Goal: Information Seeking & Learning: Learn about a topic

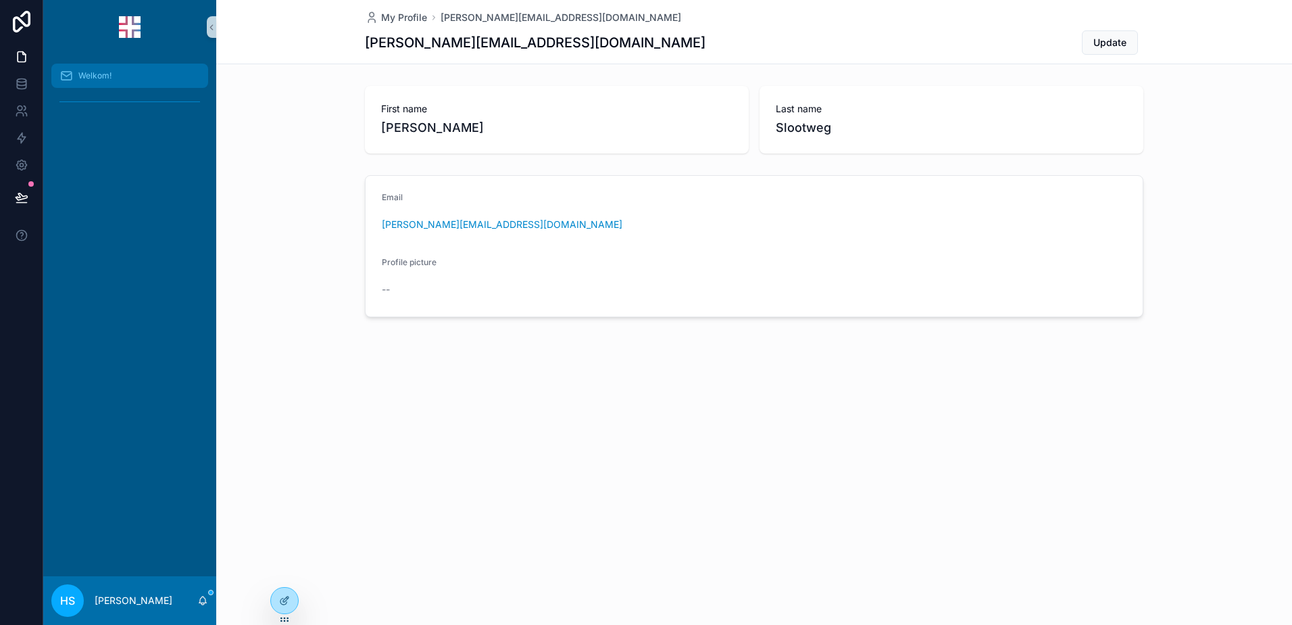
click at [68, 68] on div "Welkom!" at bounding box center [129, 76] width 141 height 22
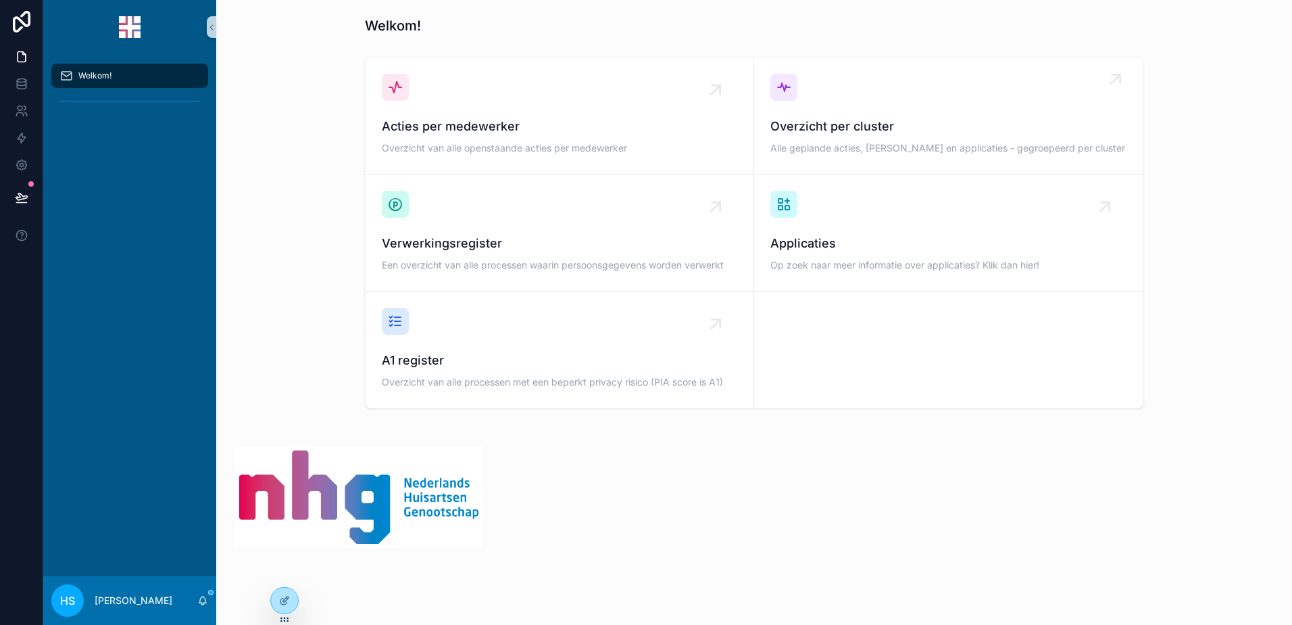
click at [842, 132] on span "Overzicht per cluster" at bounding box center [949, 126] width 356 height 19
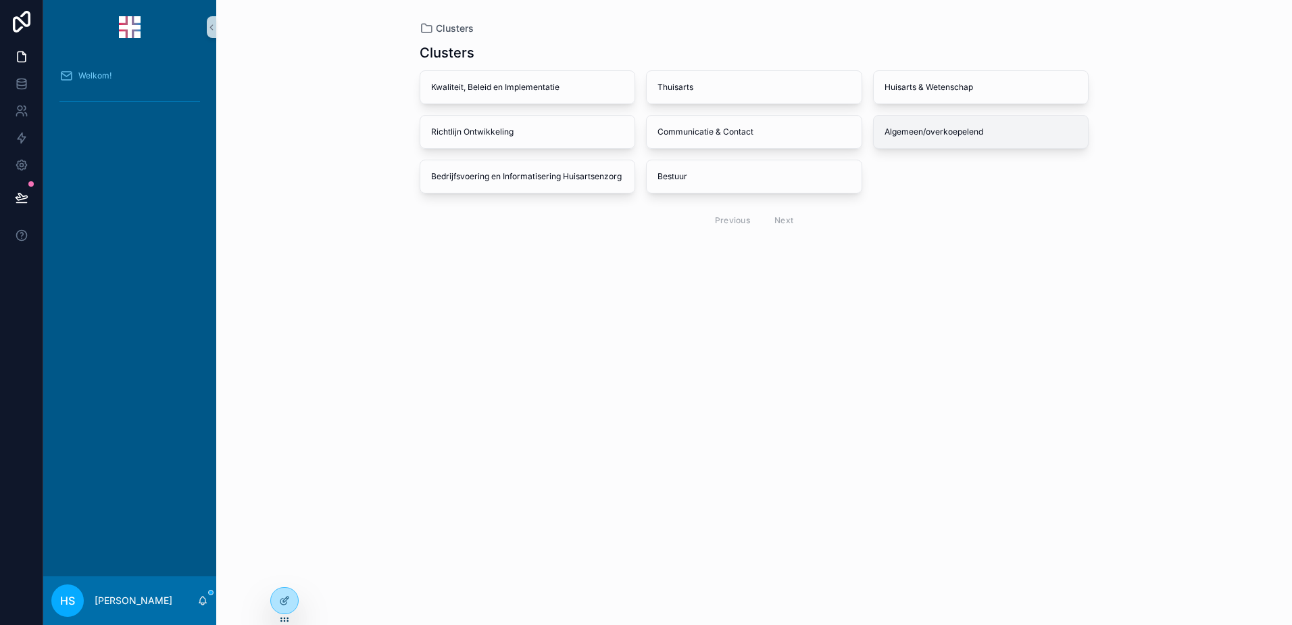
click at [925, 123] on div "Algemeen/overkoepelend" at bounding box center [981, 132] width 215 height 32
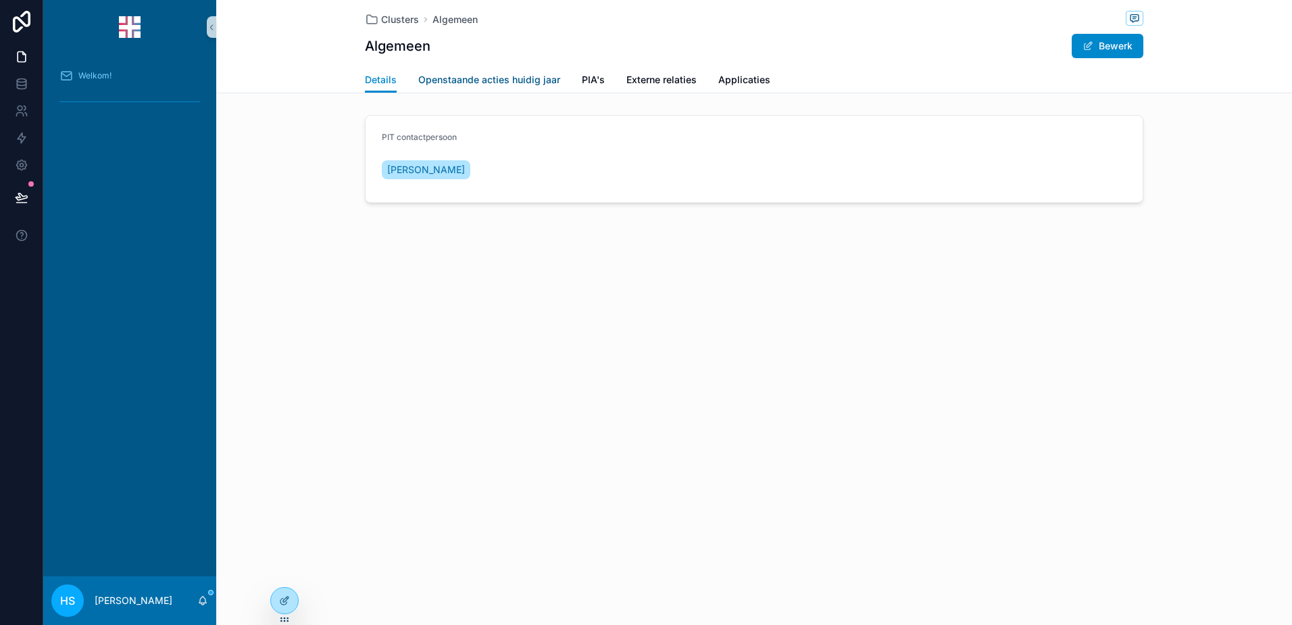
click at [460, 82] on span "Openstaande acties huidig jaar" at bounding box center [489, 80] width 142 height 14
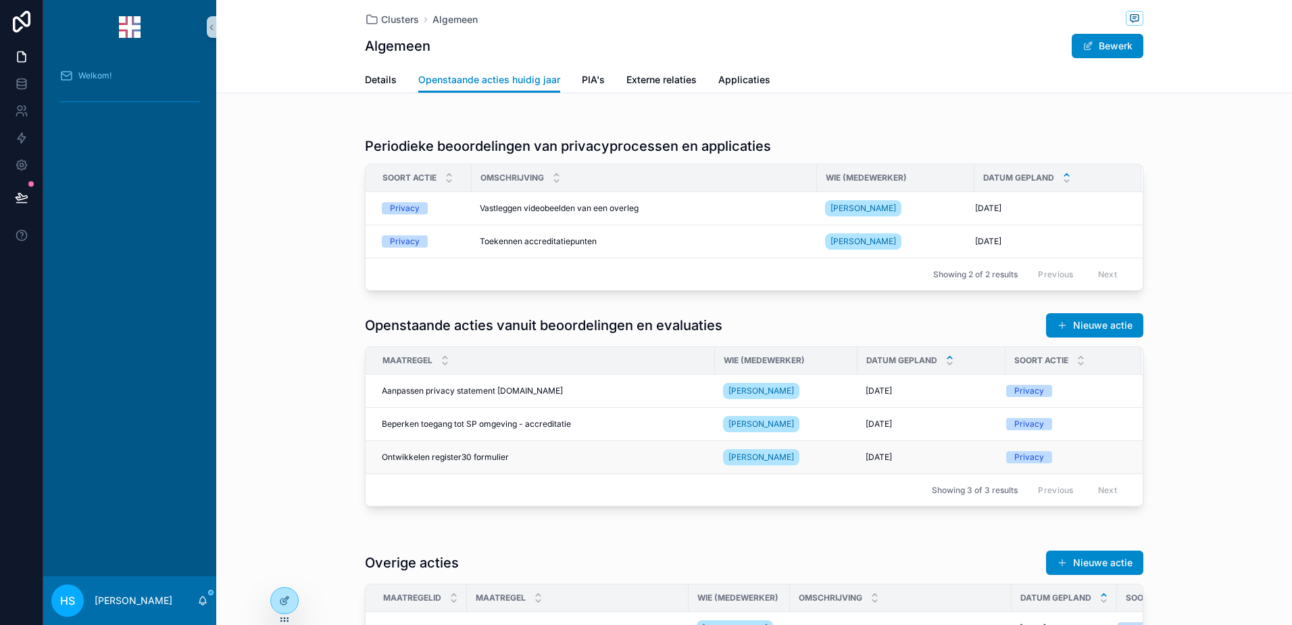
click at [443, 464] on td "Ontwikkelen register30 formulier Ontwikkelen register30 formulier" at bounding box center [540, 457] width 349 height 33
click at [445, 453] on span "Ontwikkelen register30 formulier" at bounding box center [445, 457] width 127 height 11
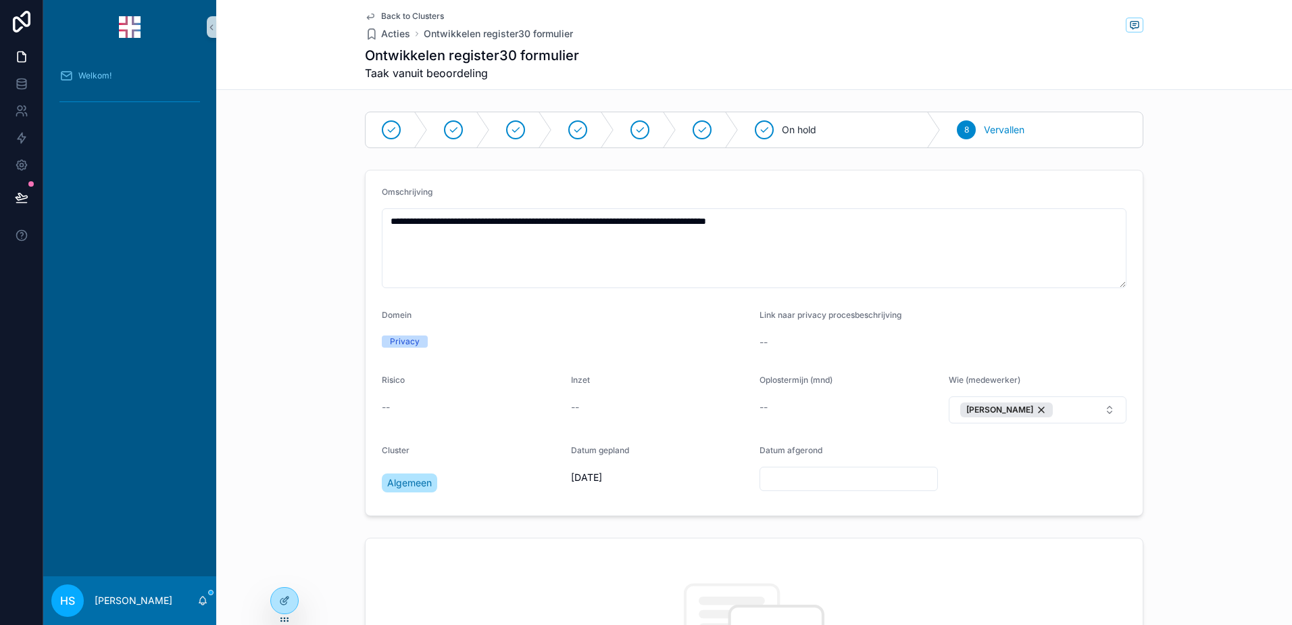
click at [774, 445] on span "Datum afgerond" at bounding box center [791, 450] width 63 height 10
click at [769, 486] on input "scrollable content" at bounding box center [848, 478] width 177 height 19
click at [834, 287] on html "**********" at bounding box center [646, 312] width 1292 height 625
click at [867, 435] on button "31" at bounding box center [868, 445] width 24 height 24
type input "*********"
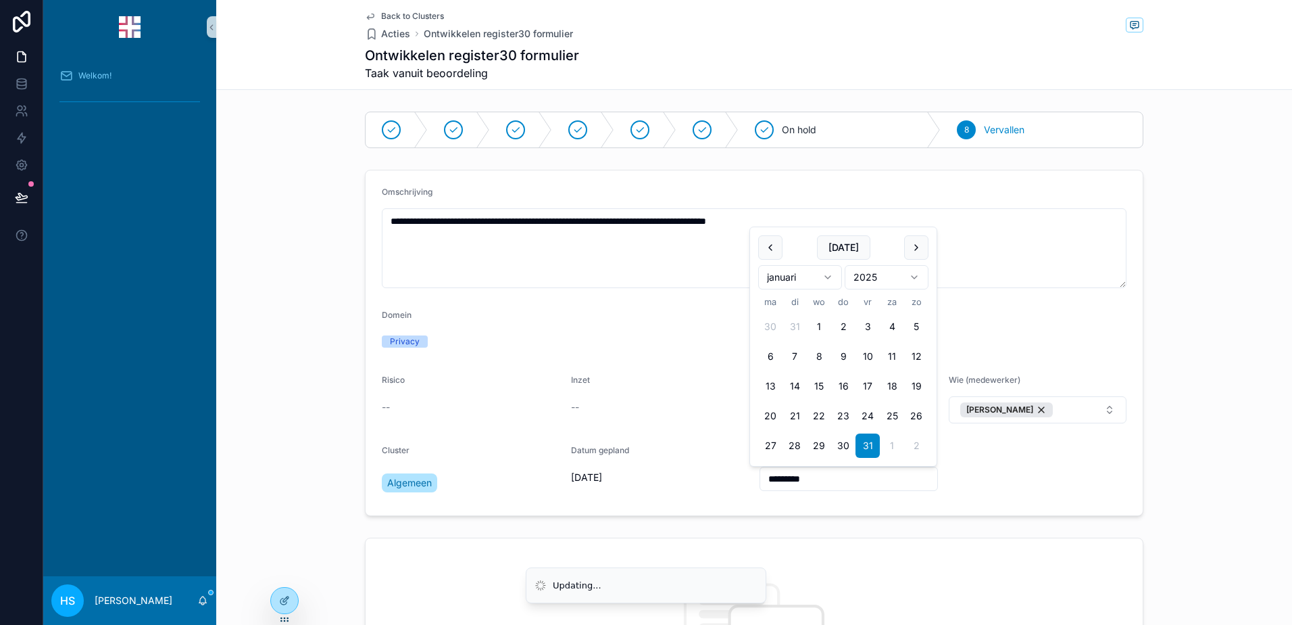
click at [961, 470] on form "**********" at bounding box center [754, 342] width 777 height 345
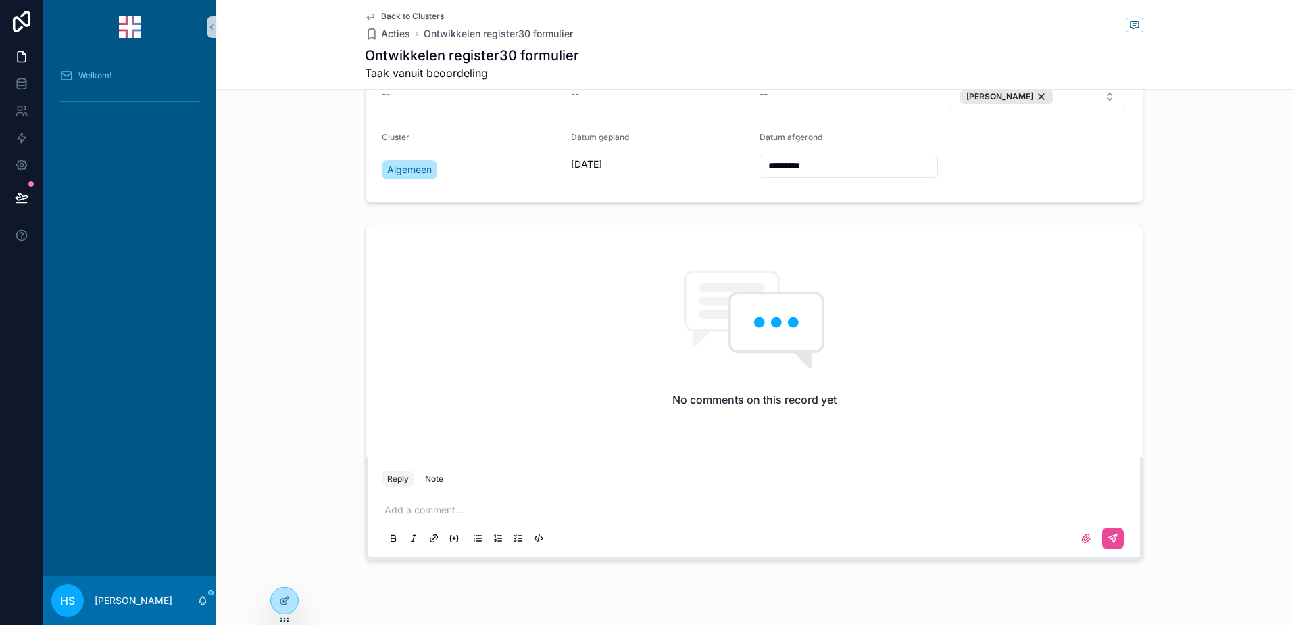
scroll to position [338, 0]
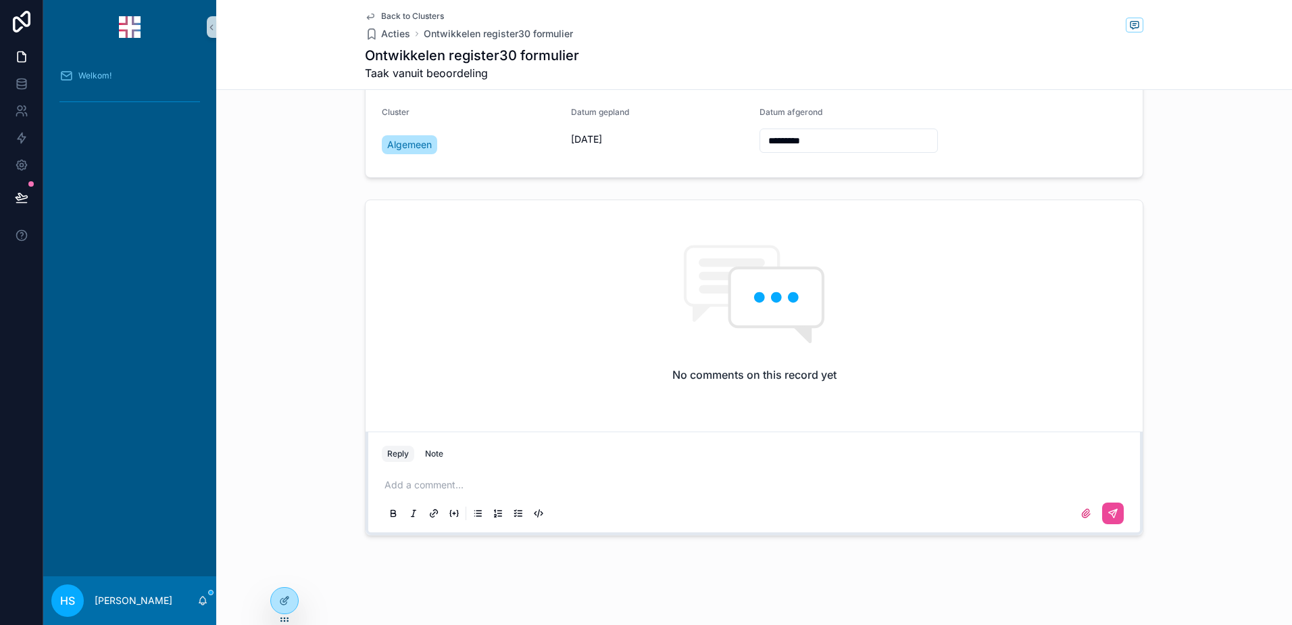
click at [388, 481] on p "scrollable content" at bounding box center [757, 485] width 745 height 14
click at [1102, 507] on button "scrollable content" at bounding box center [1113, 513] width 22 height 22
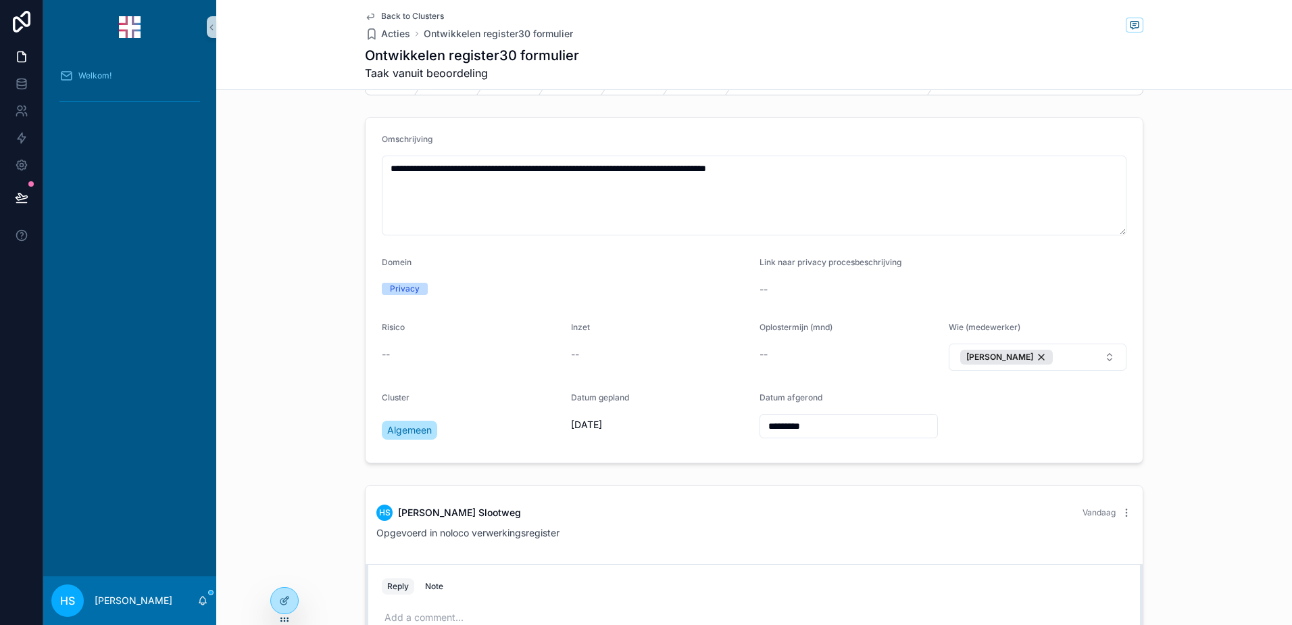
scroll to position [0, 0]
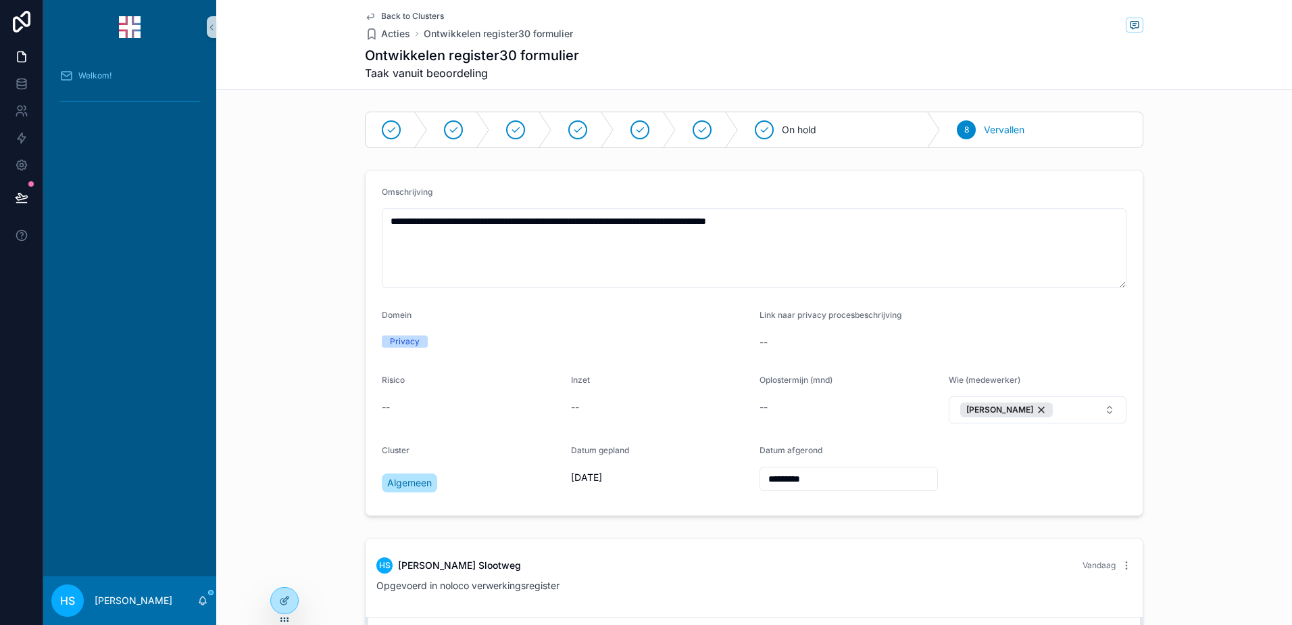
click at [369, 19] on icon "scrollable content" at bounding box center [370, 16] width 11 height 11
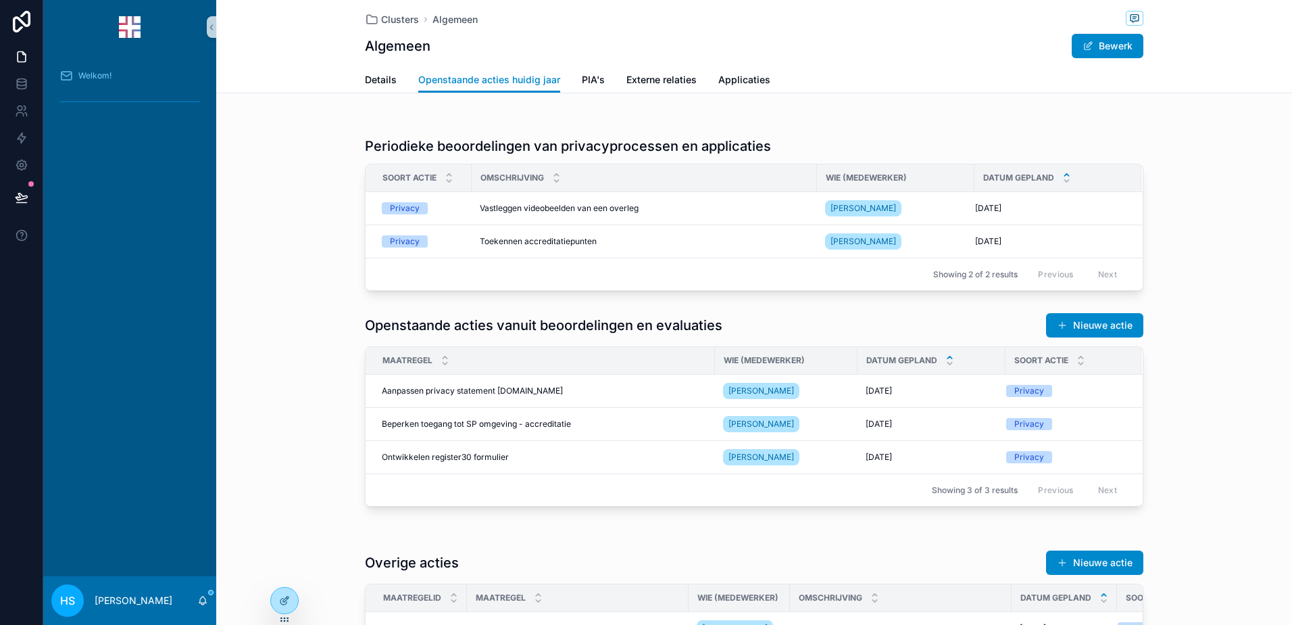
click at [277, 458] on div "Openstaande acties vanuit beoordelingen en evaluaties Nieuwe actie Maatregel Wi…" at bounding box center [754, 409] width 1076 height 205
click at [87, 80] on span "Welkom!" at bounding box center [94, 75] width 33 height 11
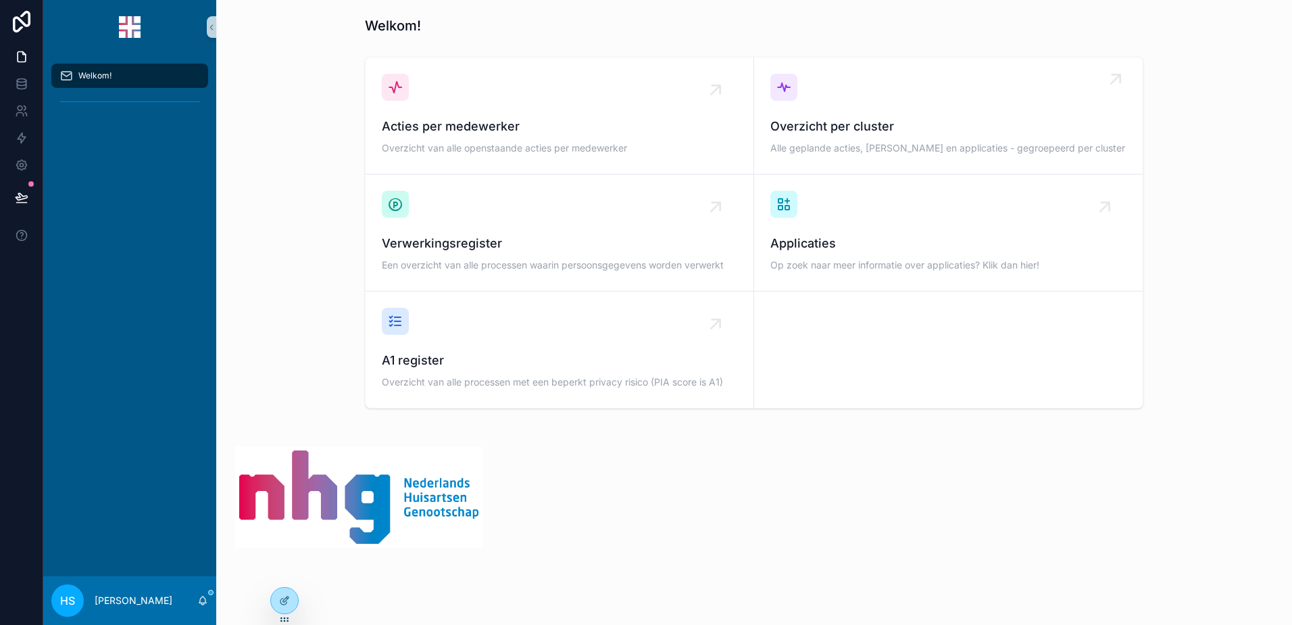
click at [841, 132] on span "Overzicht per cluster" at bounding box center [949, 126] width 356 height 19
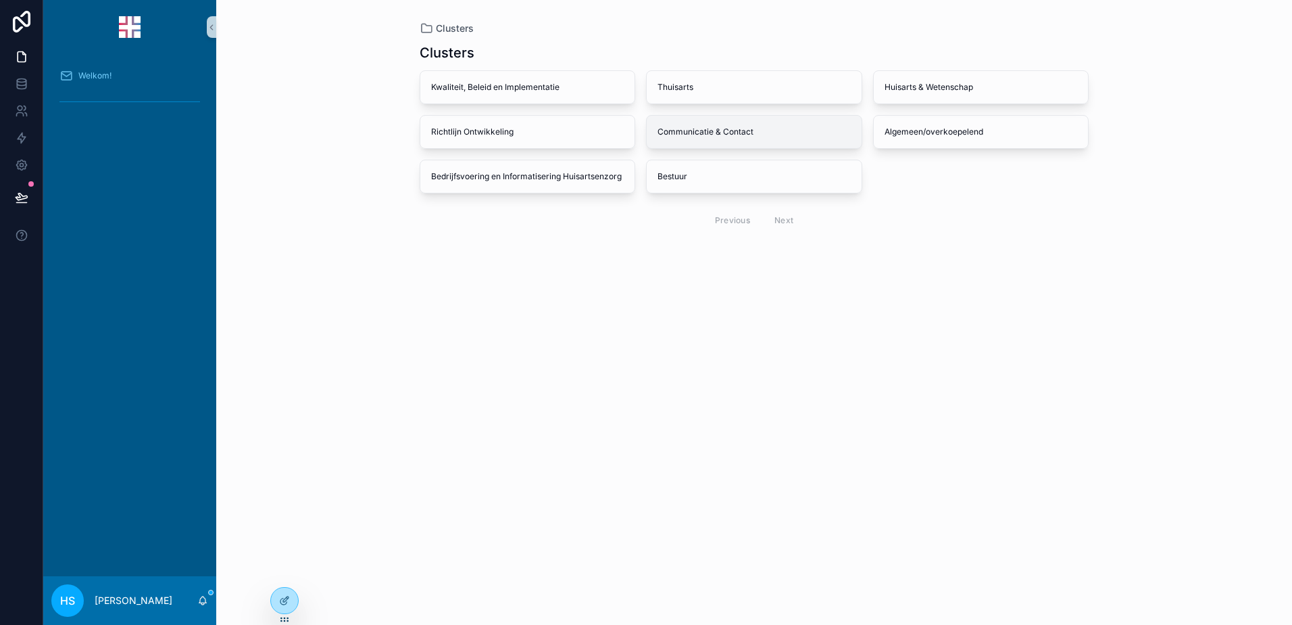
click at [672, 139] on div "Communicatie & Contact" at bounding box center [754, 132] width 215 height 32
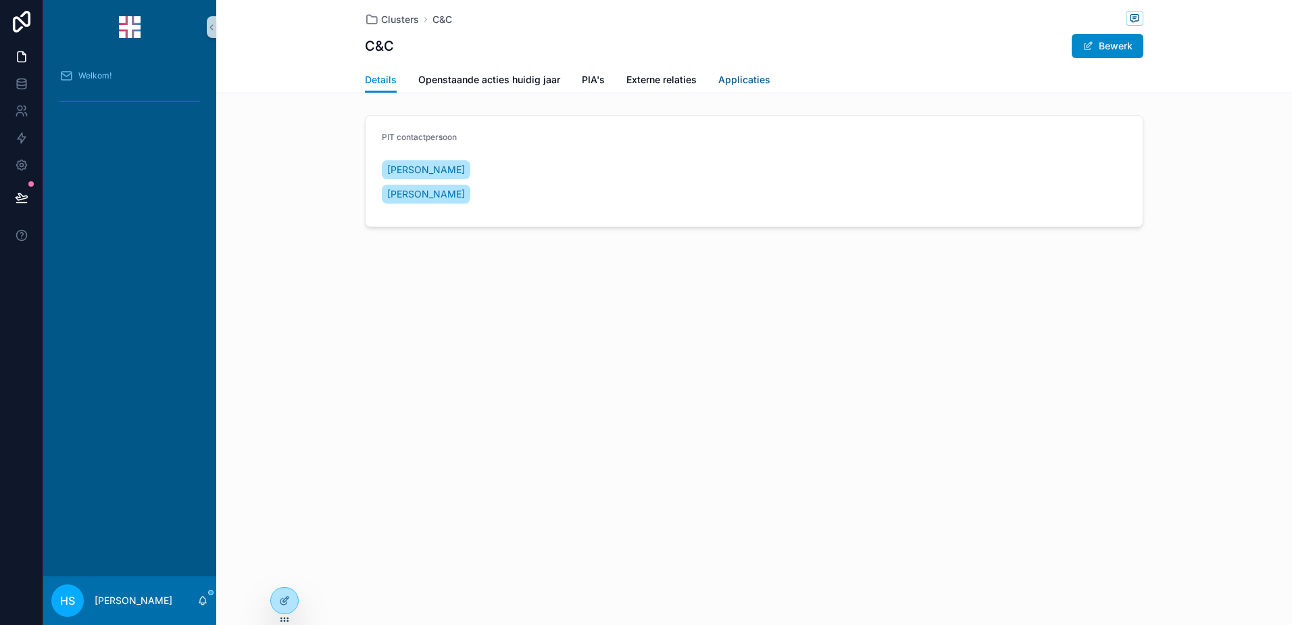
click at [744, 84] on span "Applicaties" at bounding box center [745, 80] width 52 height 14
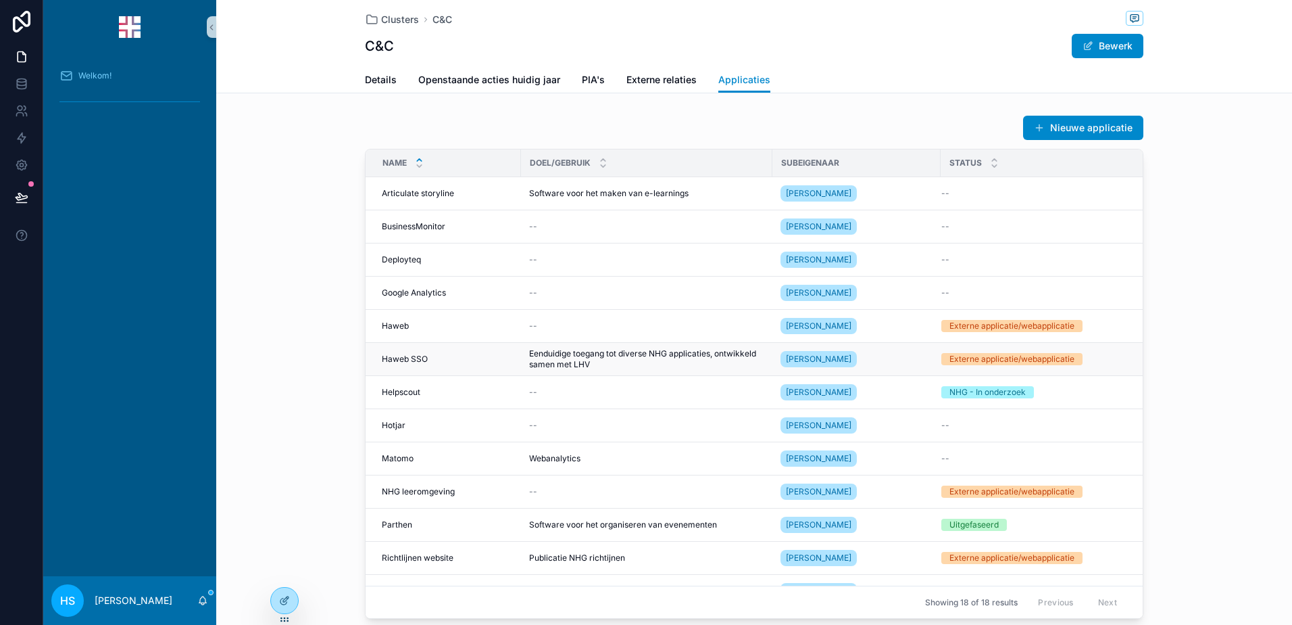
click at [420, 355] on span "Haweb SSO" at bounding box center [405, 359] width 46 height 11
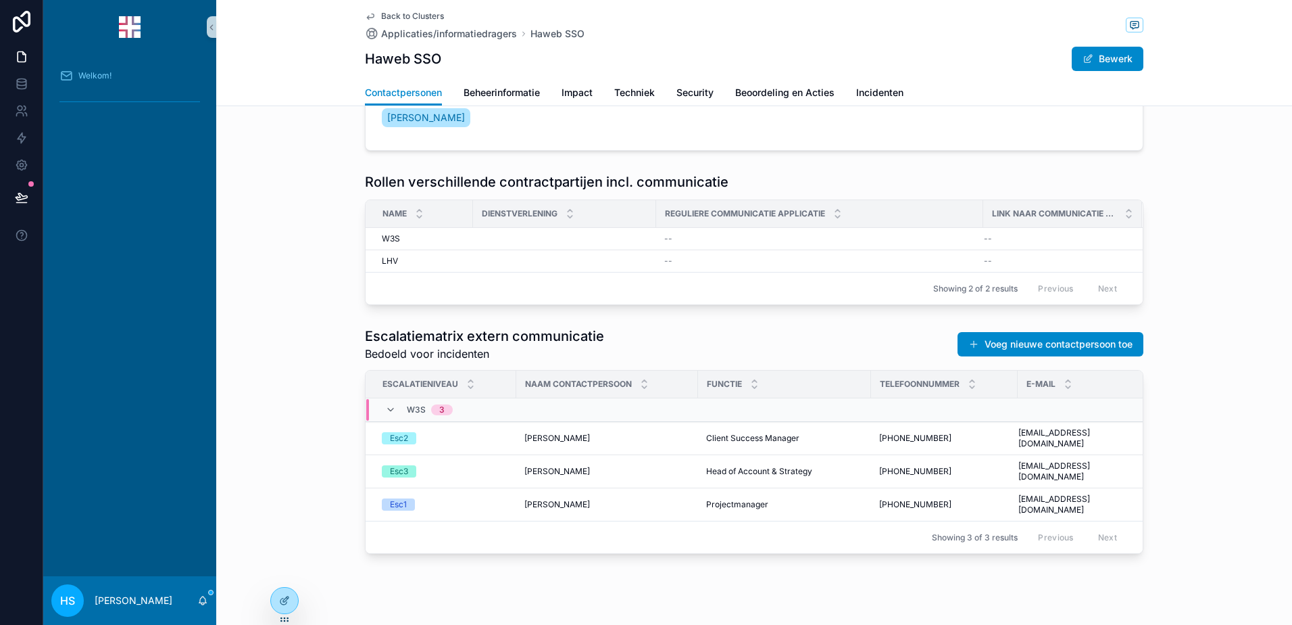
scroll to position [485, 0]
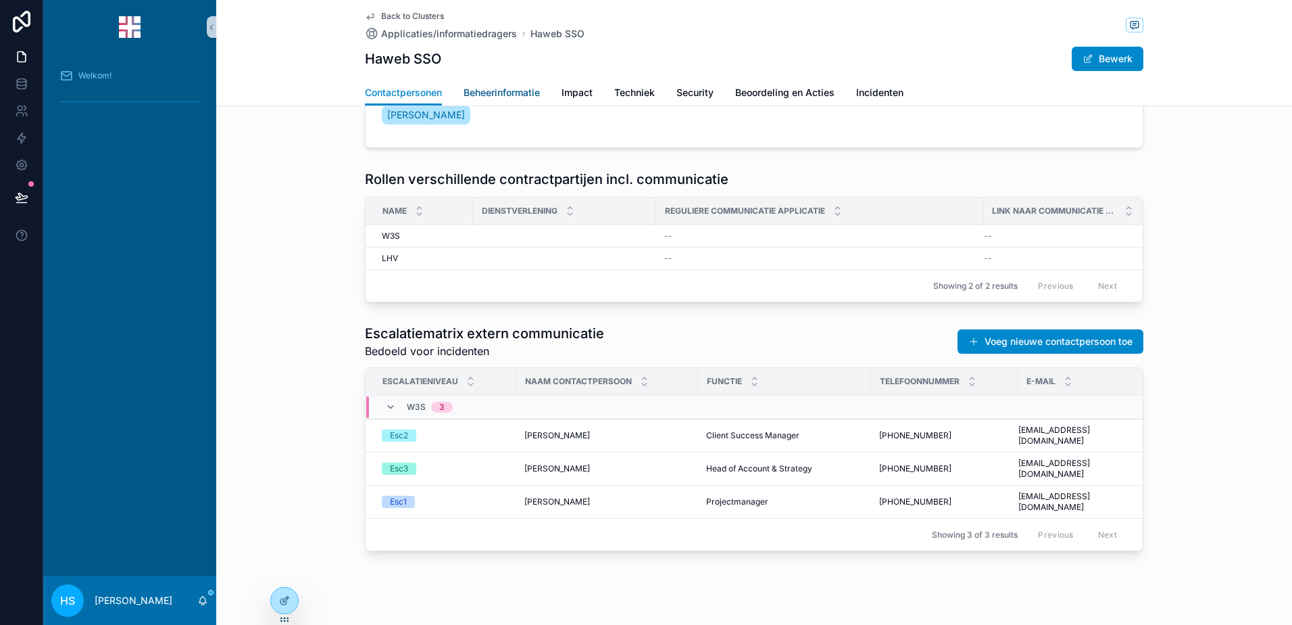
click at [484, 93] on span "Beheerinformatie" at bounding box center [502, 93] width 76 height 14
